Goal: Complete application form

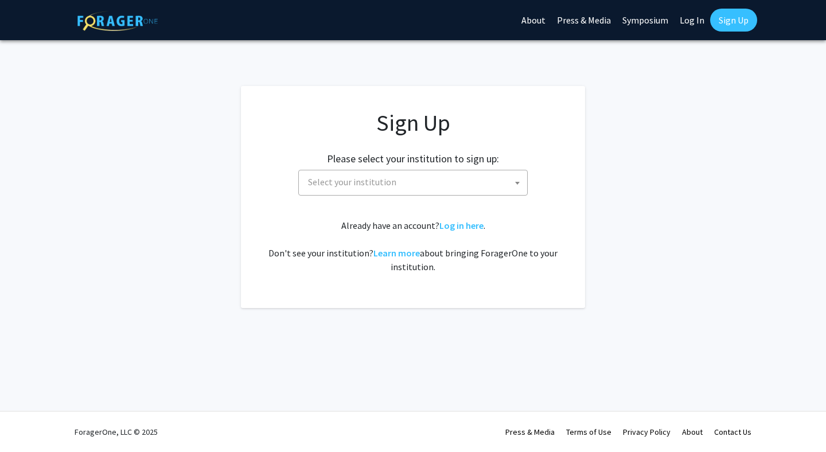
click at [381, 195] on div "Sign Up Please select your institution to sign up: Baylor University Brandeis U…" at bounding box center [413, 191] width 298 height 165
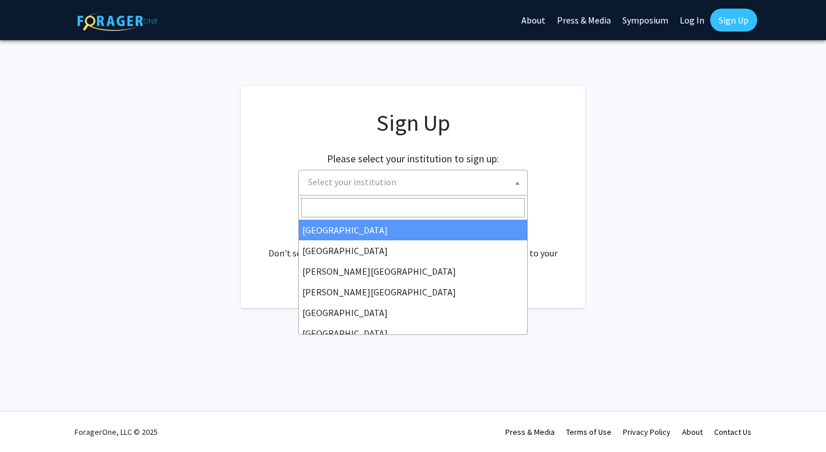
click at [383, 187] on span "Select your institution" at bounding box center [352, 181] width 88 height 11
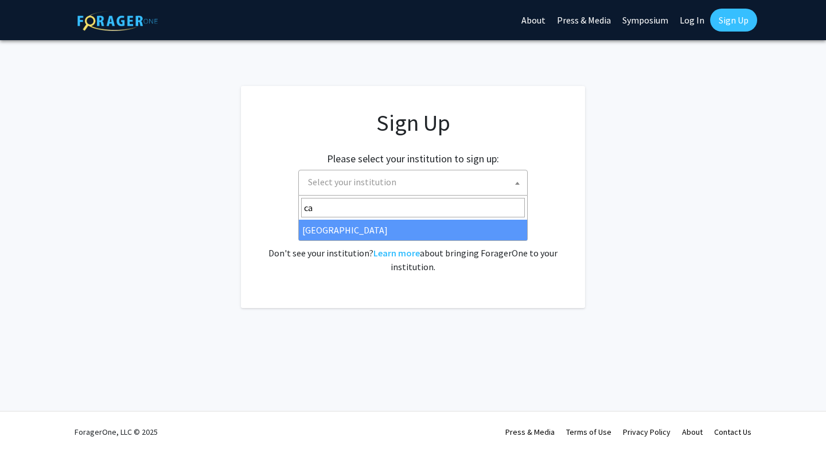
type input "c"
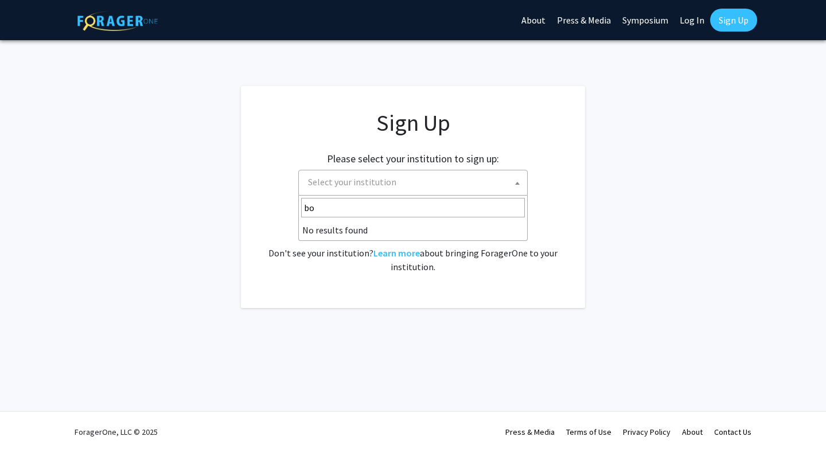
type input "b"
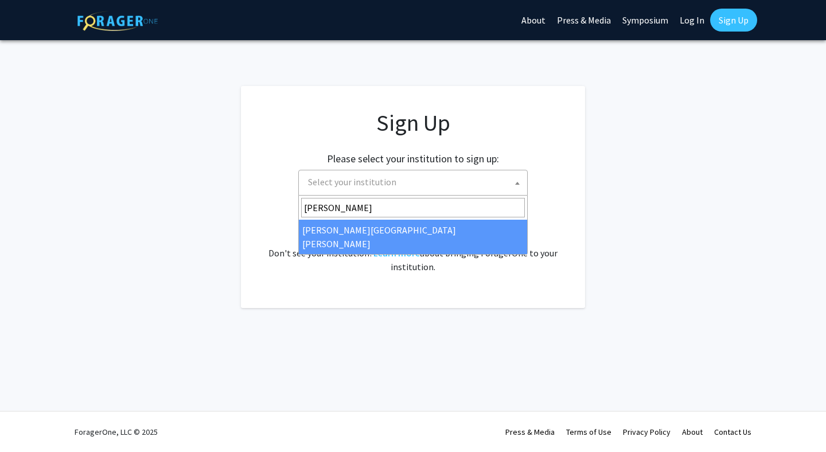
type input "john"
select select "1"
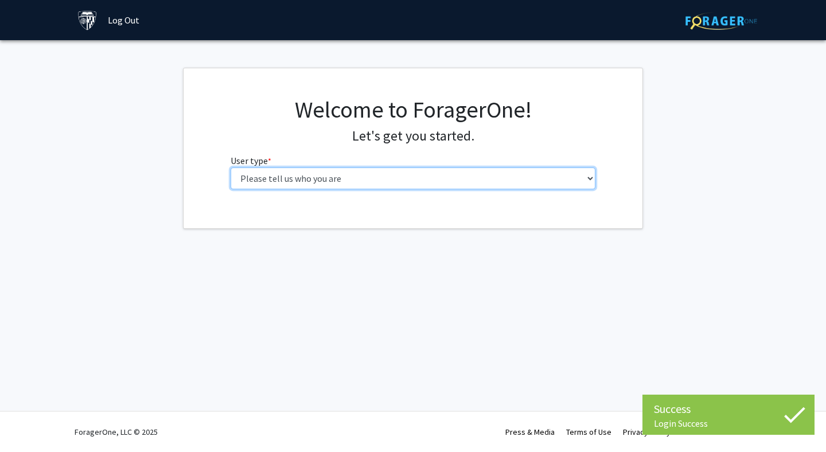
click at [452, 173] on select "Please tell us who you are Undergraduate Student Master's Student Doctoral Cand…" at bounding box center [414, 179] width 366 height 22
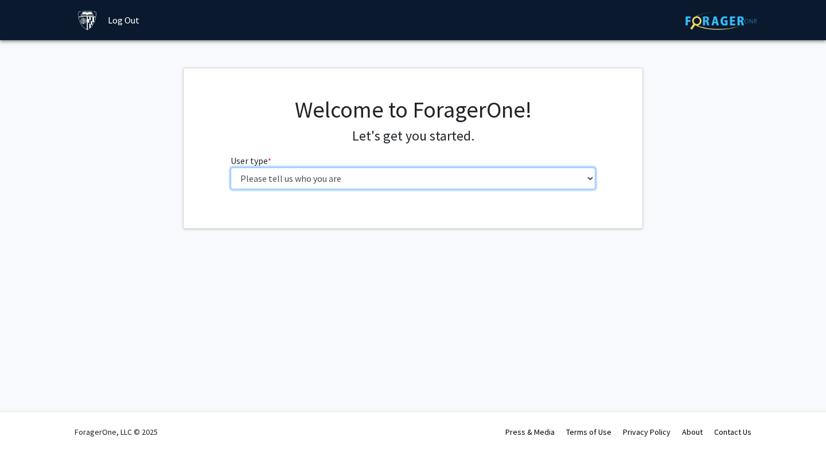
select select "2: masters"
click at [231, 168] on select "Please tell us who you are Undergraduate Student Master's Student Doctoral Cand…" at bounding box center [414, 179] width 366 height 22
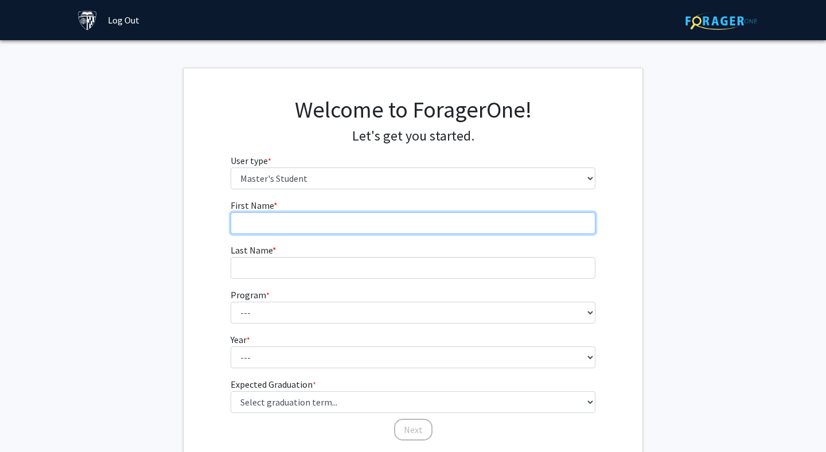
click at [343, 227] on input "First Name * required" at bounding box center [414, 223] width 366 height 22
type input "[PERSON_NAME]"
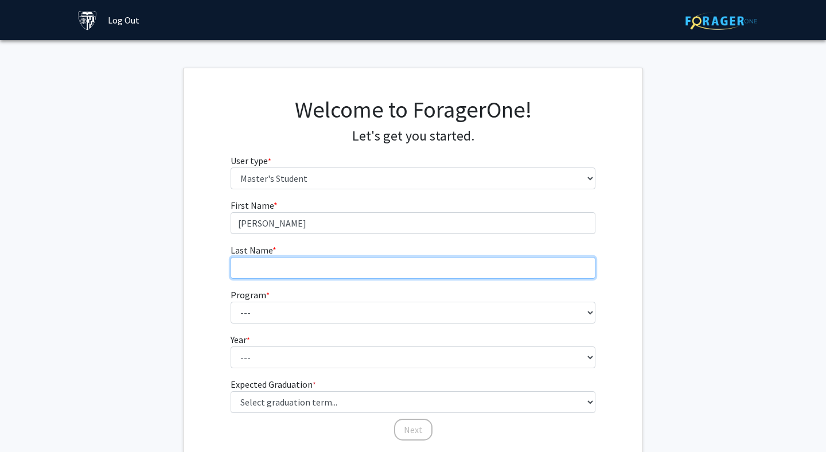
click at [296, 278] on input "Last Name * required" at bounding box center [414, 268] width 366 height 22
type input "[PERSON_NAME]"
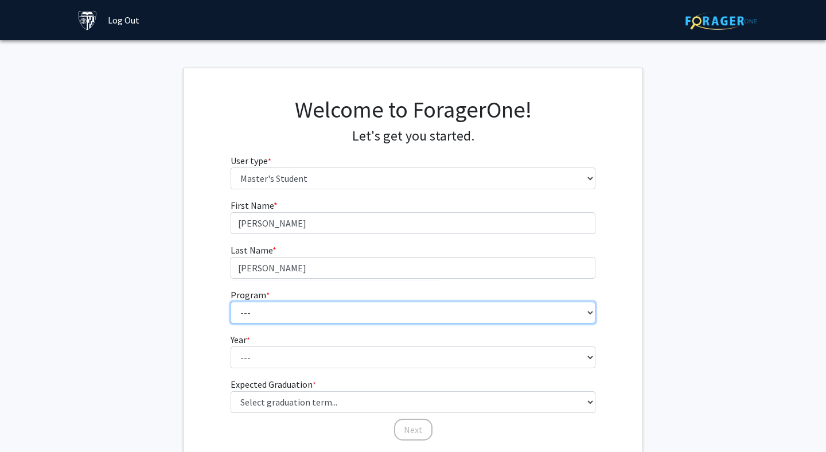
click at [263, 314] on select "--- Anatomy Education Applied and Computational Mathematics Applied Biomedical …" at bounding box center [414, 313] width 366 height 22
select select "96: 81"
click at [231, 302] on select "--- Anatomy Education Applied and Computational Mathematics Applied Biomedical …" at bounding box center [414, 313] width 366 height 22
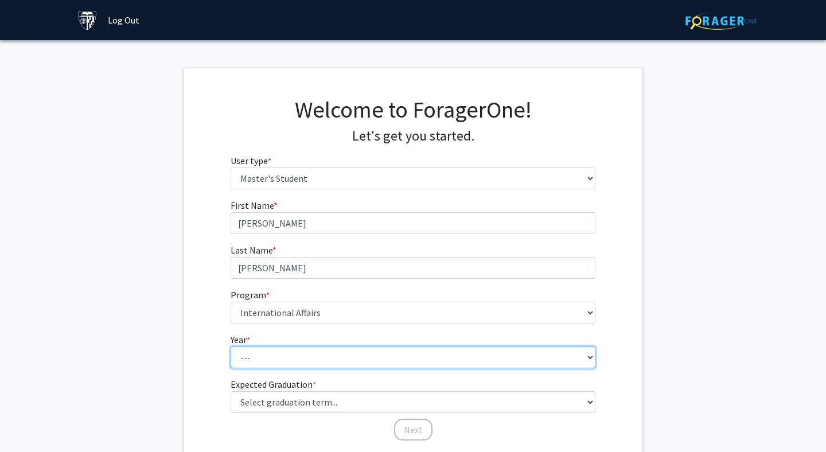
click at [313, 361] on select "--- First Year Second Year" at bounding box center [414, 358] width 366 height 22
select select "1: first_year"
click at [231, 347] on select "--- First Year Second Year" at bounding box center [414, 358] width 366 height 22
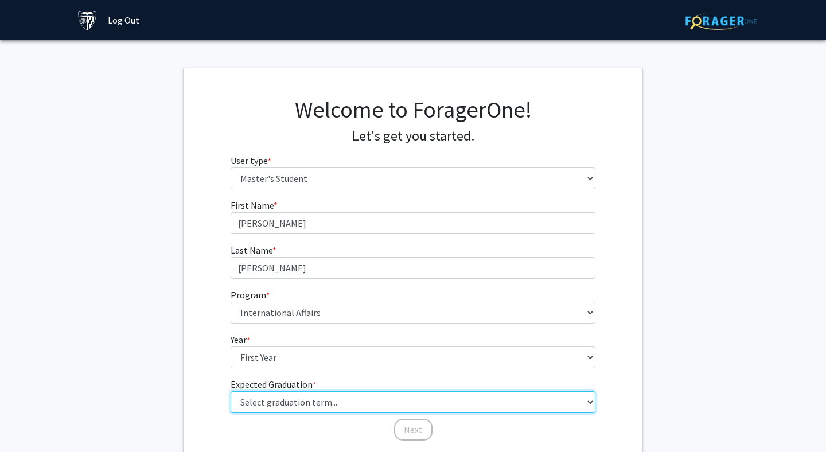
click at [306, 401] on select "Select graduation term... Spring 2025 Summer 2025 Fall 2025 Winter 2025 Spring …" at bounding box center [414, 402] width 366 height 22
select select "9: spring_2027"
click at [231, 391] on select "Select graduation term... Spring 2025 Summer 2025 Fall 2025 Winter 2025 Spring …" at bounding box center [414, 402] width 366 height 22
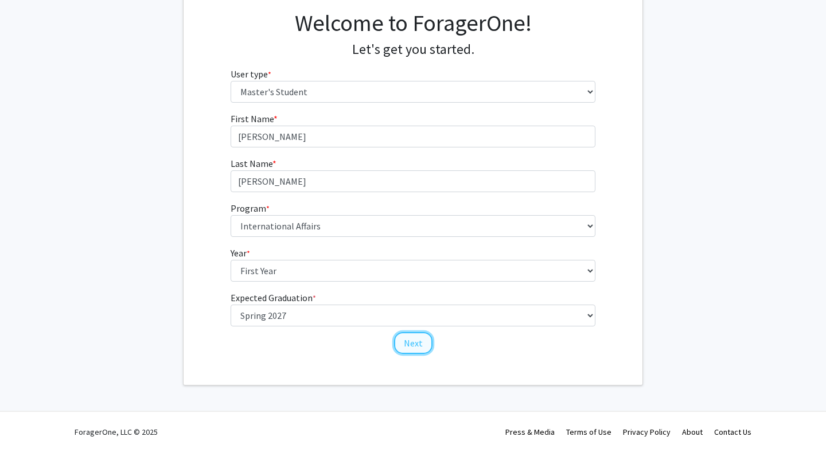
click at [419, 343] on button "Next" at bounding box center [413, 343] width 38 height 22
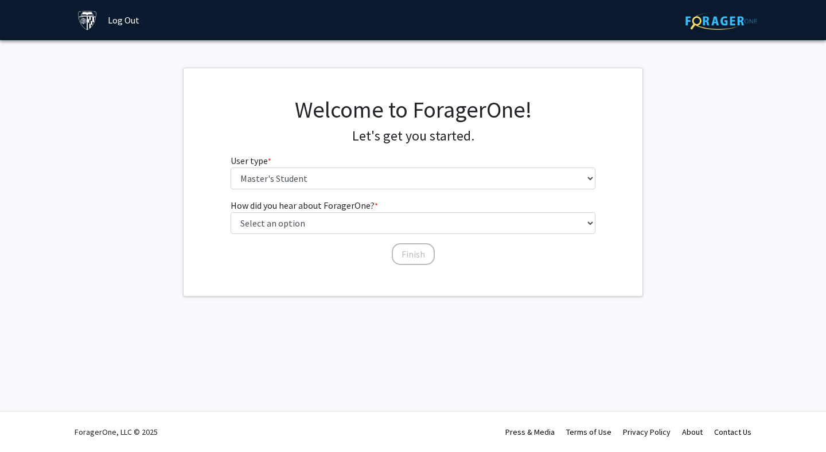
scroll to position [0, 0]
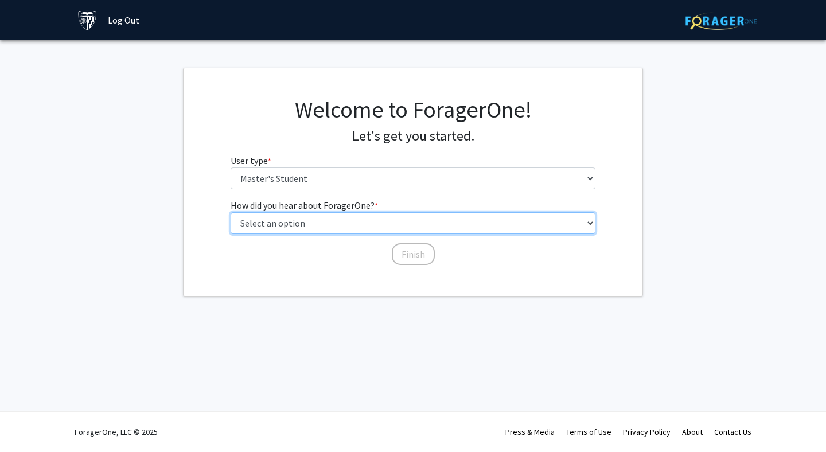
click at [409, 227] on select "Select an option Peer/student recommendation Faculty/staff recommendation Unive…" at bounding box center [414, 223] width 366 height 22
select select "3: university_website"
click at [231, 212] on select "Select an option Peer/student recommendation Faculty/staff recommendation Unive…" at bounding box center [414, 223] width 366 height 22
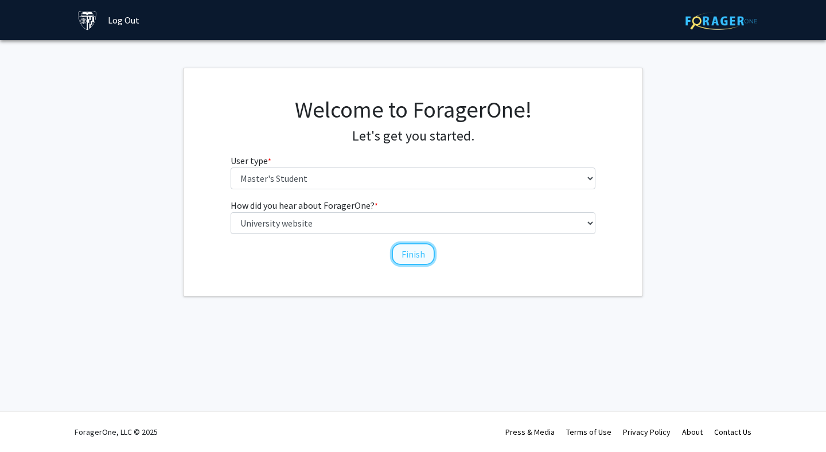
click at [412, 258] on button "Finish" at bounding box center [413, 254] width 43 height 22
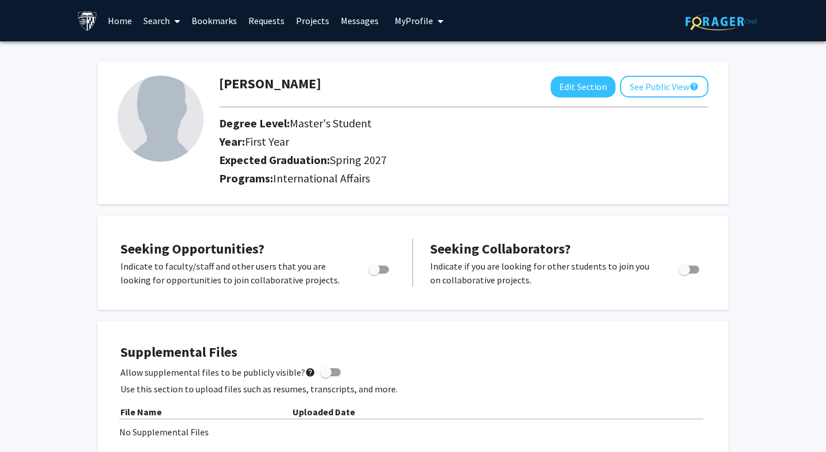
click at [129, 18] on link "Home" at bounding box center [120, 21] width 36 height 40
